Goal: Information Seeking & Learning: Learn about a topic

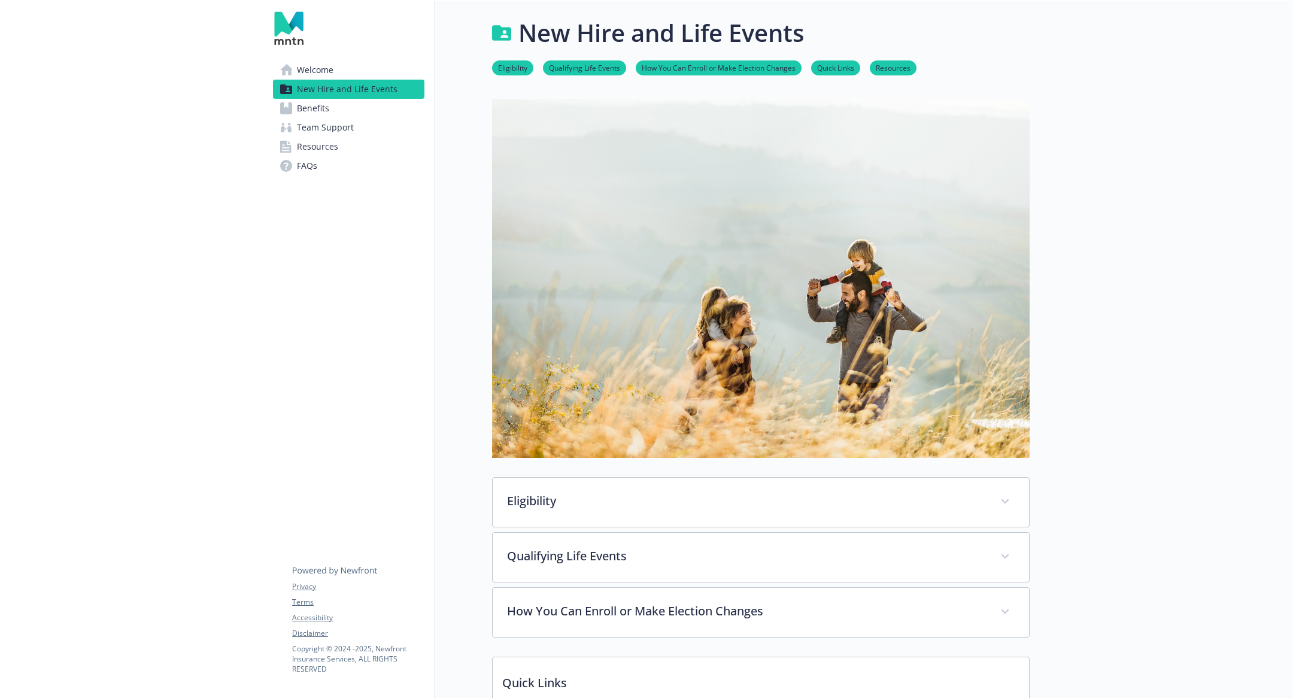
scroll to position [517, 0]
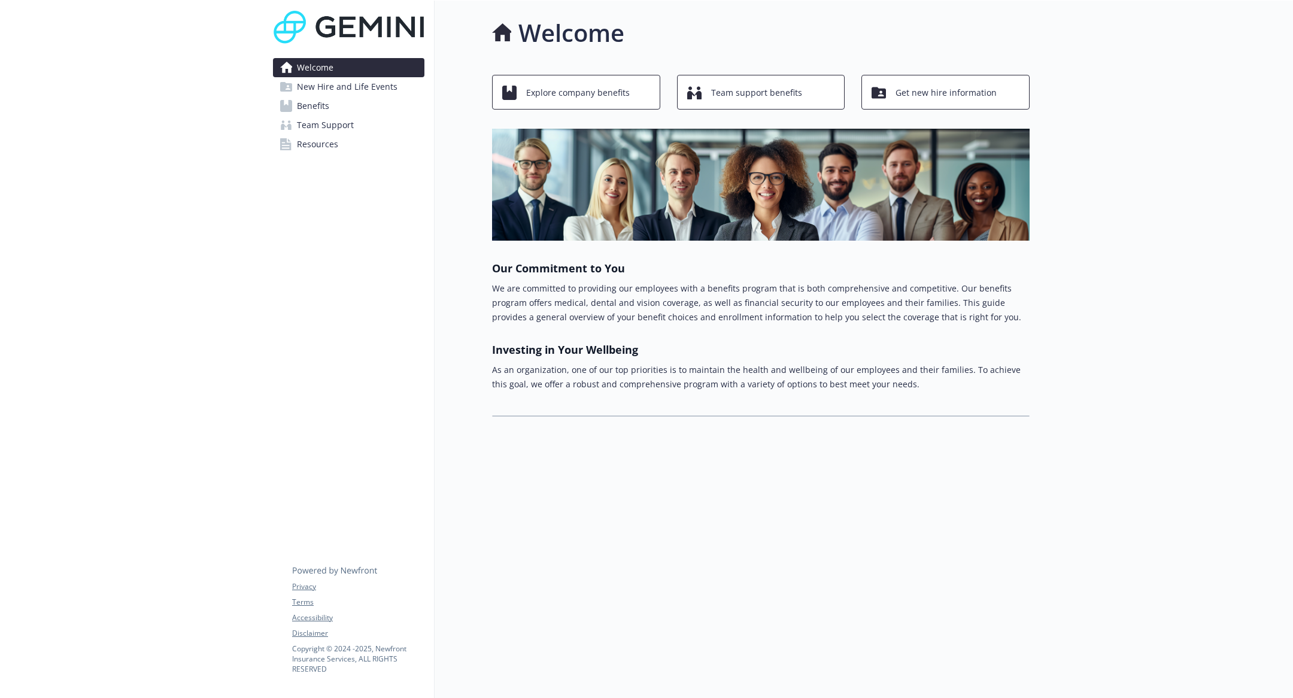
click at [363, 104] on link "Benefits" at bounding box center [348, 105] width 151 height 19
